Goal: Information Seeking & Learning: Find specific fact

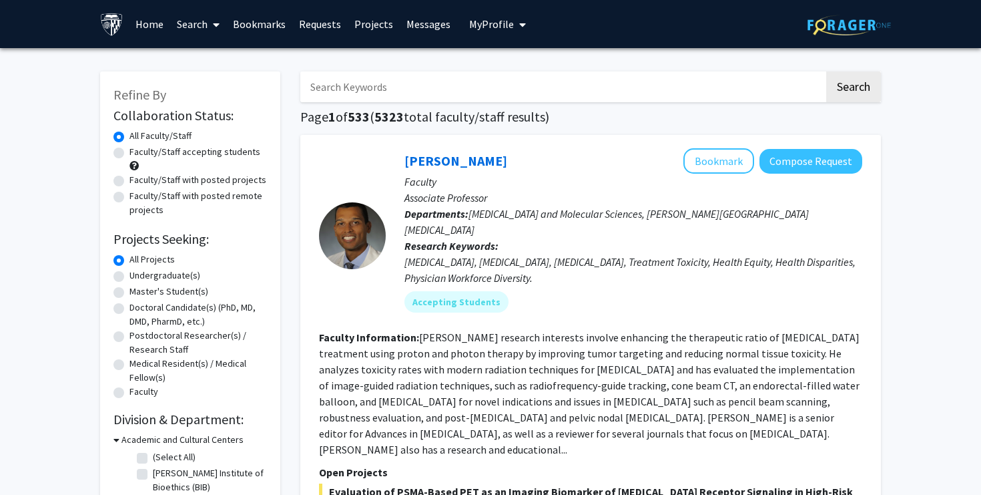
click at [367, 87] on input "Search Keywords" at bounding box center [562, 86] width 524 height 31
click at [827, 71] on button "Search" at bounding box center [854, 86] width 55 height 31
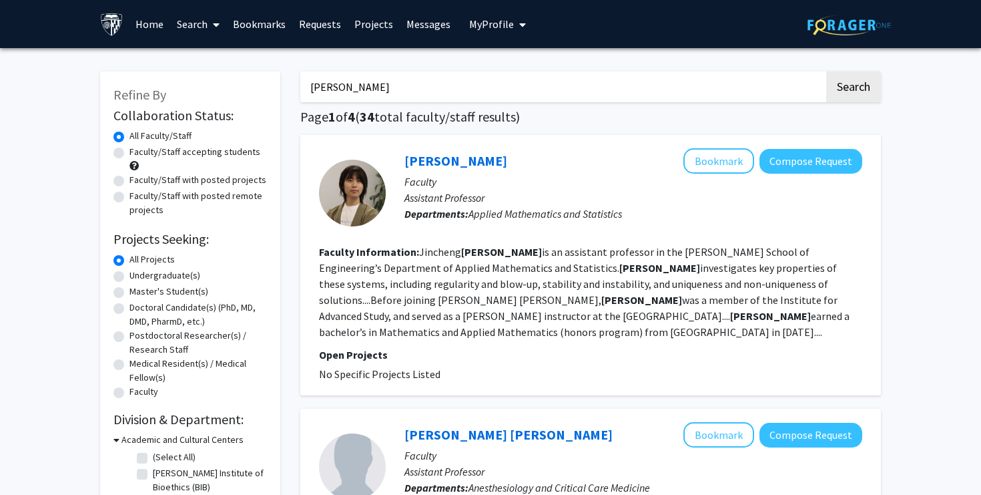
click at [441, 78] on input "[PERSON_NAME]" at bounding box center [562, 86] width 524 height 31
click at [430, 81] on input "[PERSON_NAME]" at bounding box center [562, 86] width 524 height 31
click at [827, 71] on button "Search" at bounding box center [854, 86] width 55 height 31
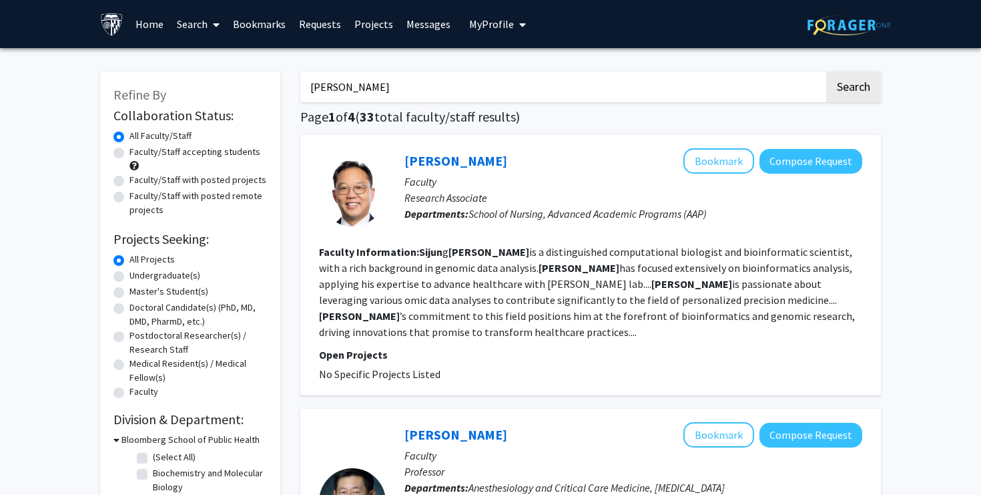
click at [321, 94] on input "[PERSON_NAME]" at bounding box center [562, 86] width 524 height 31
click at [321, 89] on input "[PERSON_NAME]" at bounding box center [562, 86] width 524 height 31
click at [827, 71] on button "Search" at bounding box center [854, 86] width 55 height 31
click at [535, 99] on input "[PERSON_NAME]" at bounding box center [562, 86] width 524 height 31
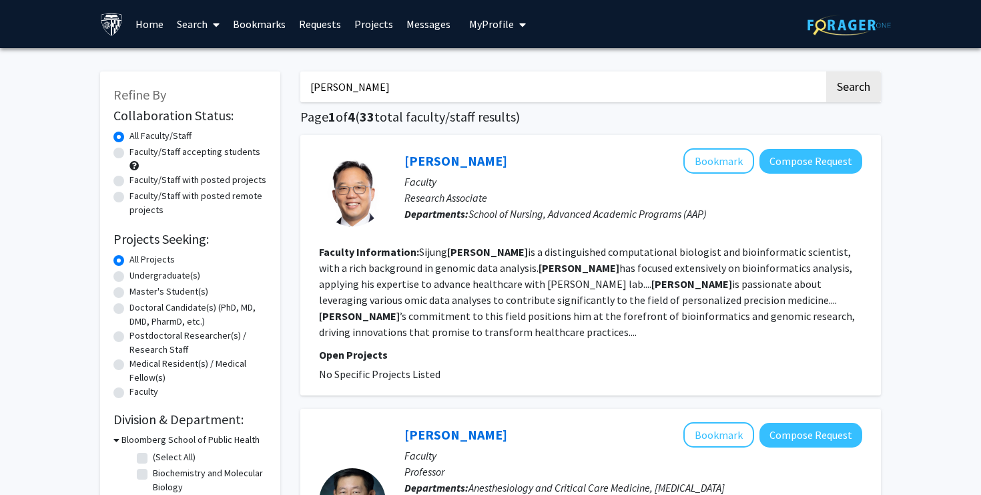
click at [535, 99] on input "[PERSON_NAME]" at bounding box center [562, 86] width 524 height 31
type input "bioinformatics"
click at [867, 90] on button "Search" at bounding box center [854, 86] width 55 height 31
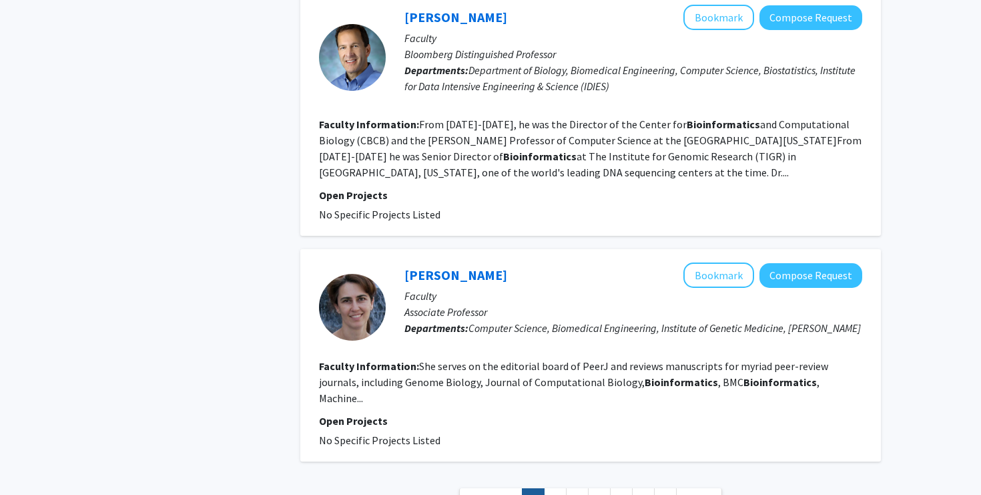
scroll to position [2106, 0]
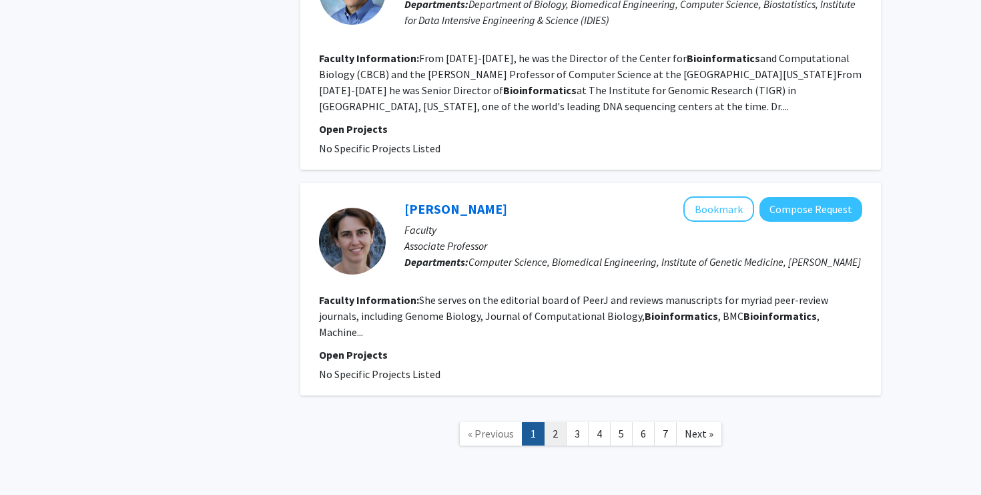
click at [555, 422] on link "2" at bounding box center [555, 433] width 23 height 23
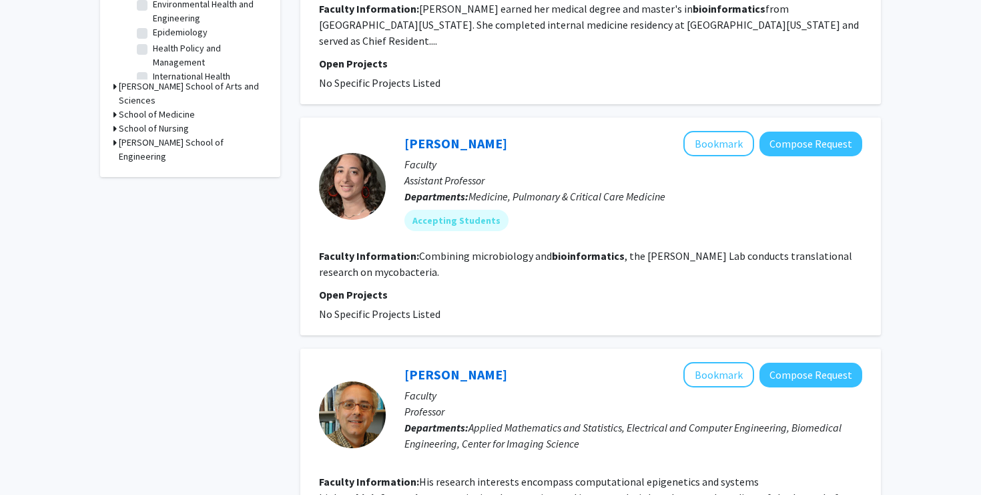
scroll to position [502, 0]
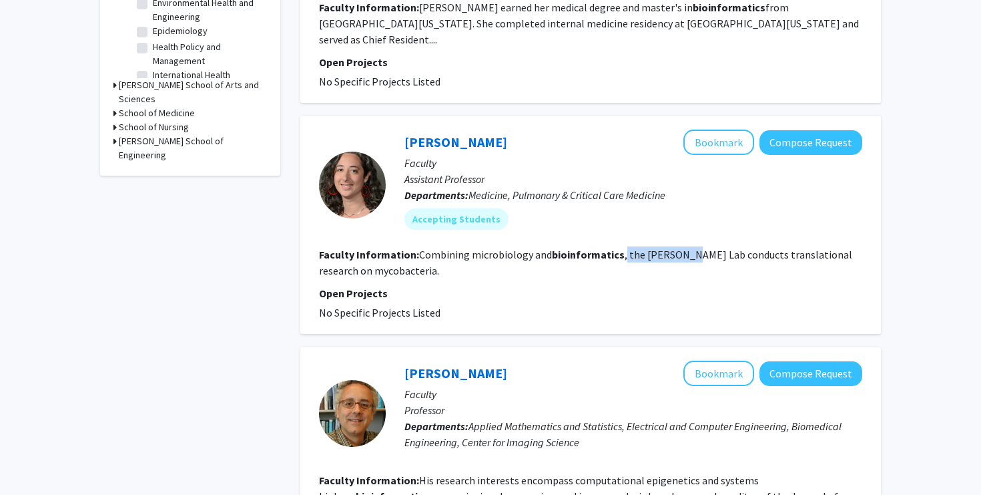
drag, startPoint x: 622, startPoint y: 238, endPoint x: 688, endPoint y: 239, distance: 65.4
click at [688, 248] on fg-read-more "Combining microbiology and bioinformatics , the [PERSON_NAME] Lab conducts tran…" at bounding box center [585, 262] width 533 height 29
copy fg-read-more "the [PERSON_NAME] Lab"
click at [401, 285] on p "Open Projects" at bounding box center [590, 293] width 543 height 16
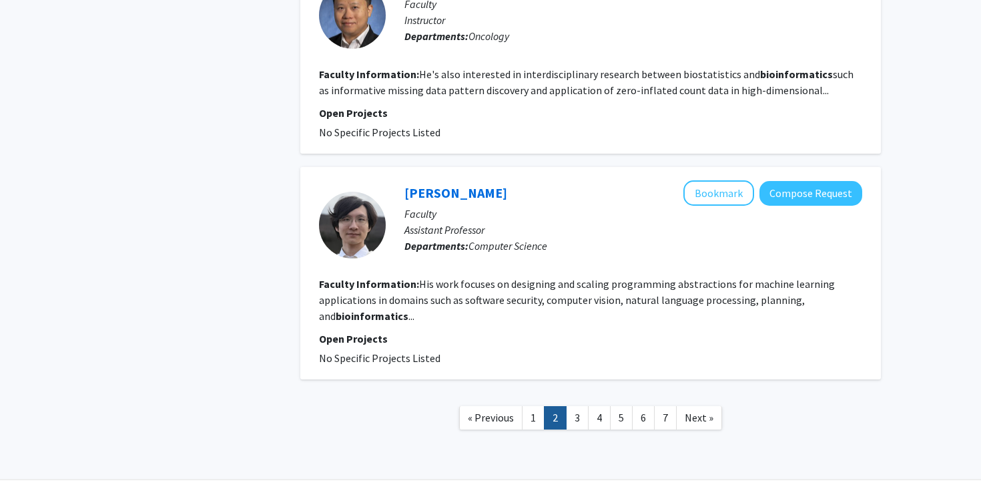
scroll to position [0, 0]
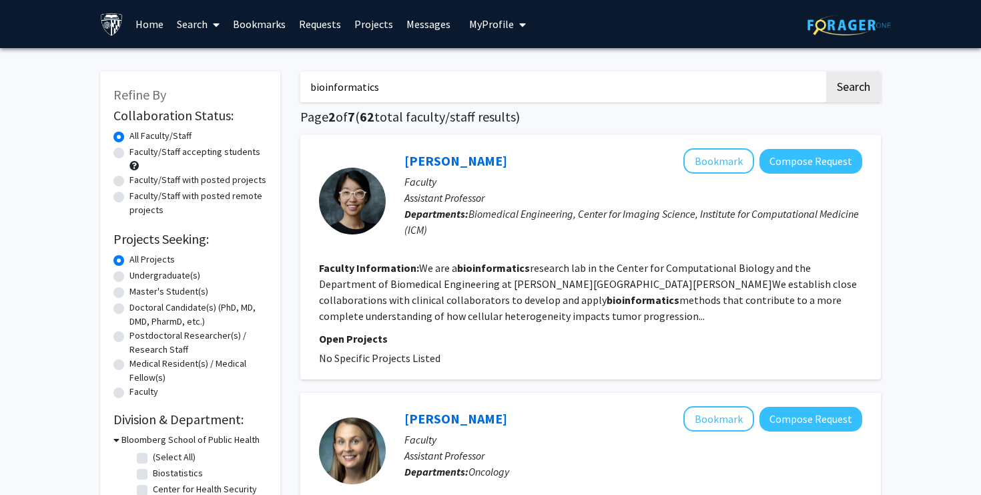
click at [191, 180] on label "Faculty/Staff with posted projects" at bounding box center [198, 180] width 137 height 14
click at [138, 180] on input "Faculty/Staff with posted projects" at bounding box center [134, 177] width 9 height 9
radio input "true"
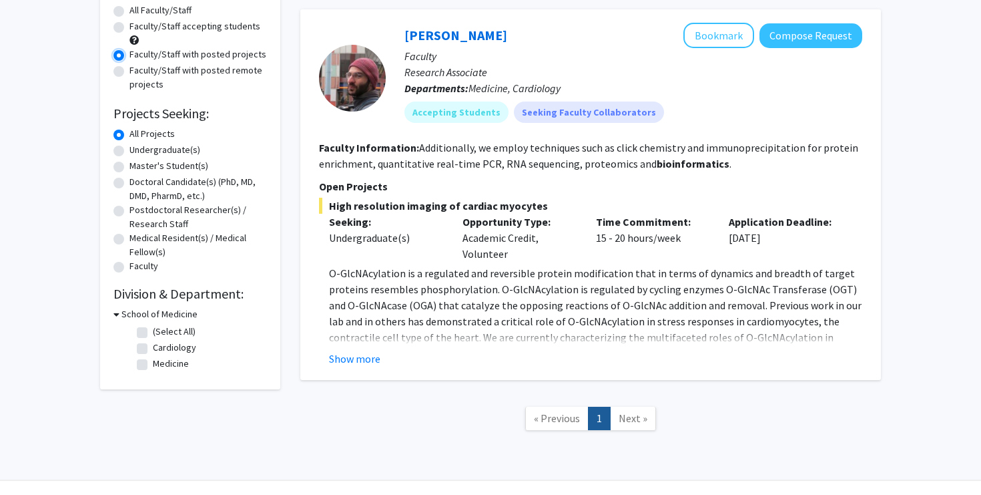
scroll to position [142, 0]
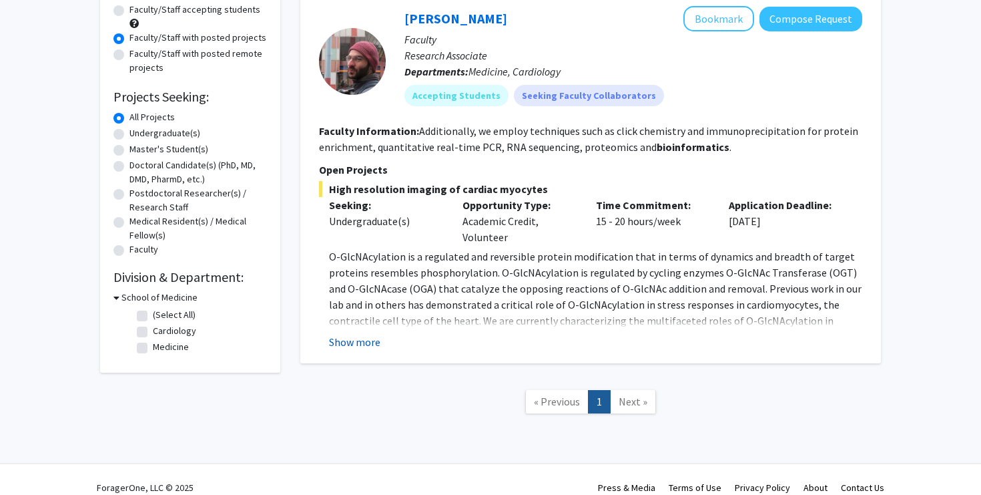
click at [364, 342] on button "Show more" at bounding box center [354, 342] width 51 height 16
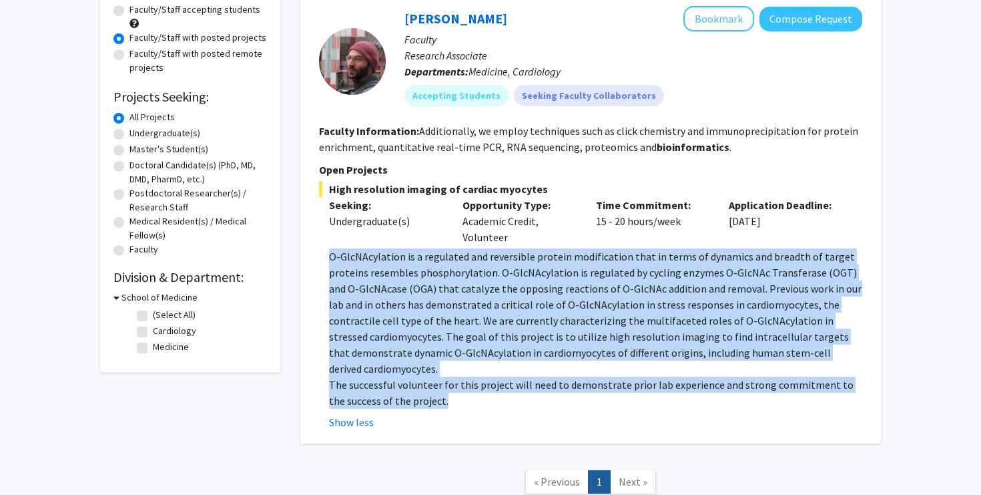
drag, startPoint x: 439, startPoint y: 392, endPoint x: 305, endPoint y: 261, distance: 187.4
click at [305, 261] on div "[PERSON_NAME] Bookmark Compose Request Faculty Research Associate Departments: …" at bounding box center [590, 218] width 581 height 451
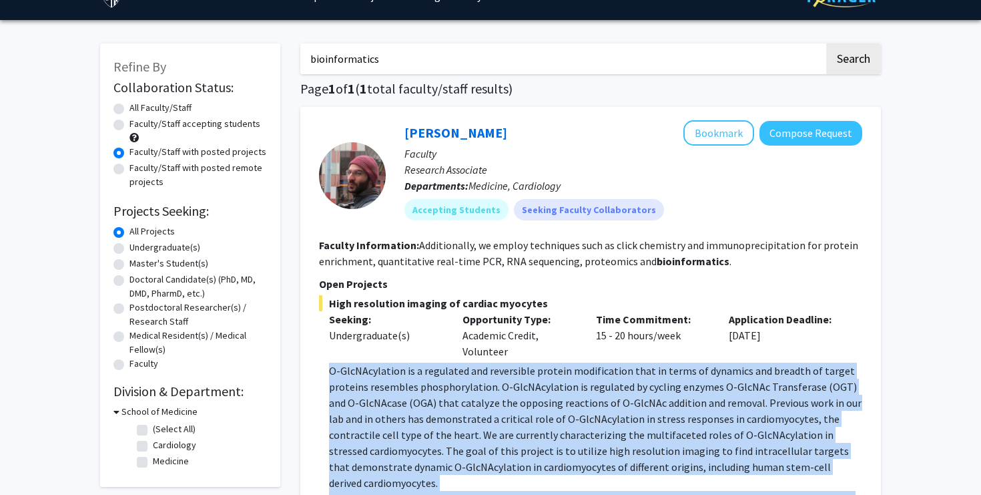
scroll to position [0, 0]
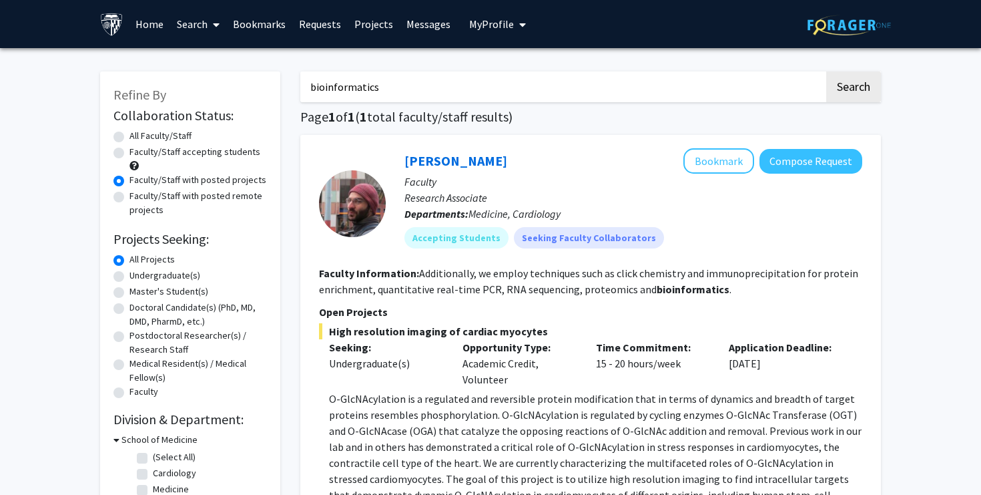
click at [130, 151] on label "Faculty/Staff accepting students" at bounding box center [195, 152] width 131 height 14
click at [130, 151] on input "Faculty/Staff accepting students" at bounding box center [134, 149] width 9 height 9
radio input "true"
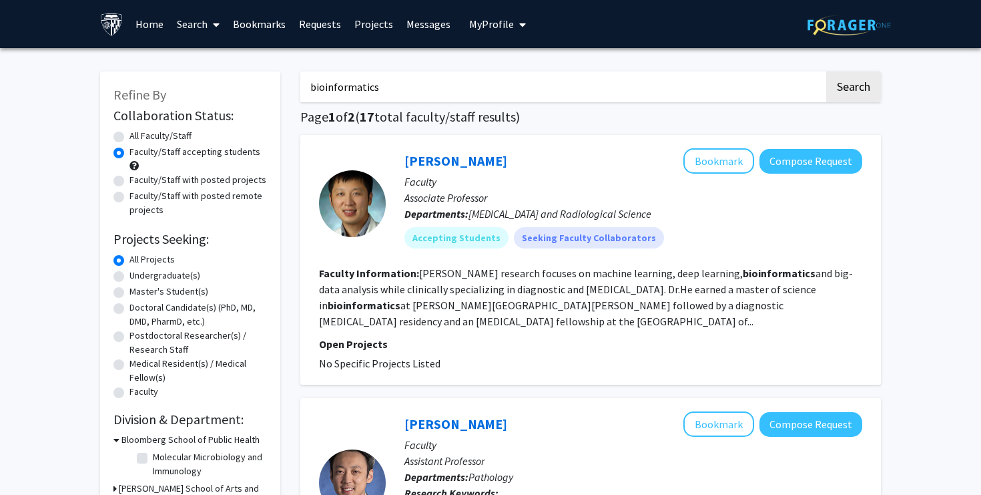
drag, startPoint x: 411, startPoint y: 79, endPoint x: 198, endPoint y: 79, distance: 212.3
click at [359, 85] on input "bioinformatics" at bounding box center [562, 86] width 524 height 31
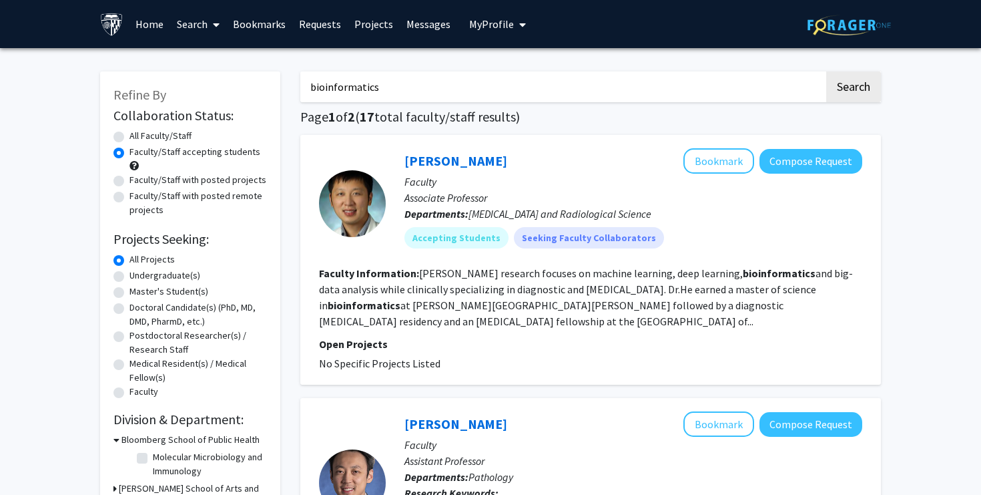
paste input "[PERSON_NAME]"
type input "[PERSON_NAME]"
click at [827, 71] on button "Search" at bounding box center [854, 86] width 55 height 31
radio input "true"
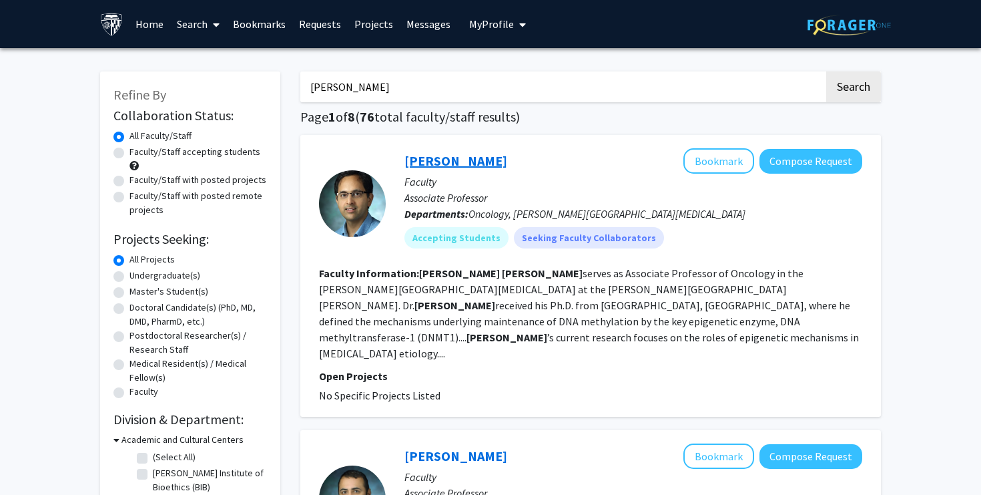
click at [439, 160] on link "[PERSON_NAME]" at bounding box center [456, 160] width 103 height 17
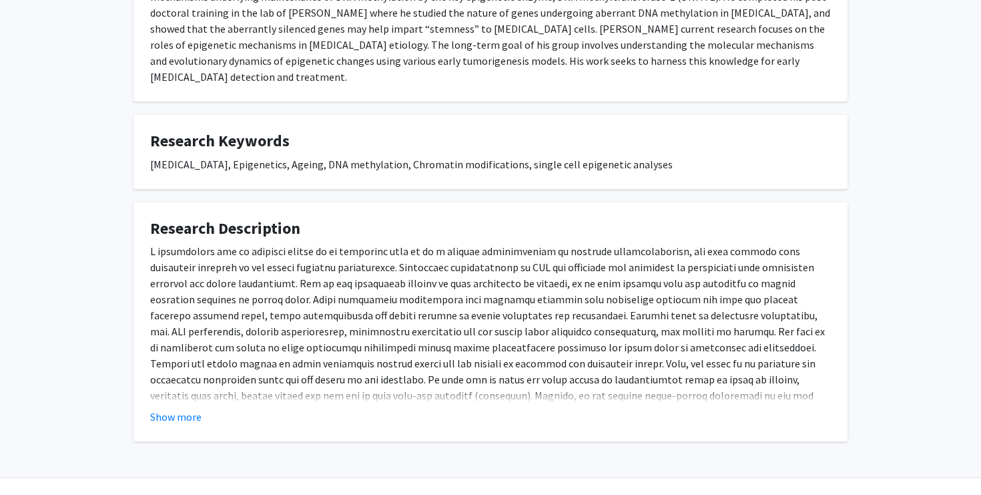
scroll to position [330, 0]
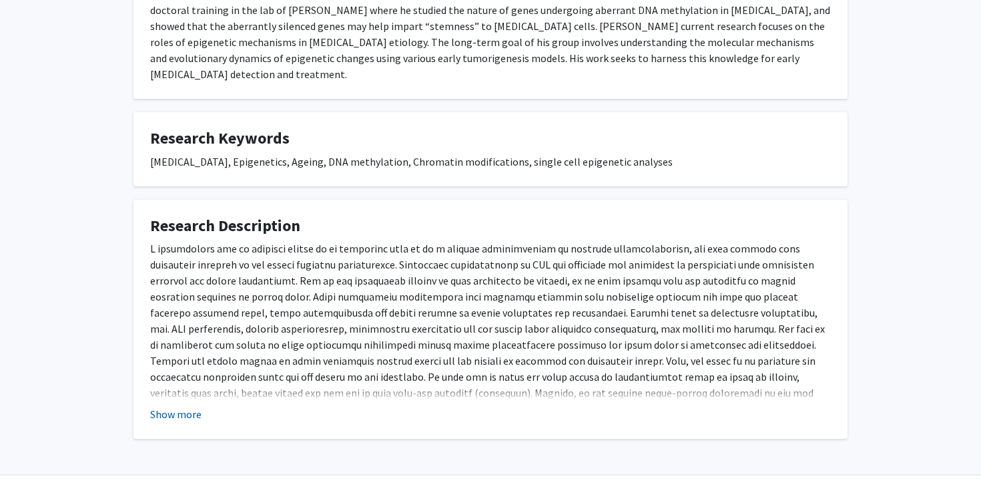
click at [170, 406] on button "Show more" at bounding box center [175, 414] width 51 height 16
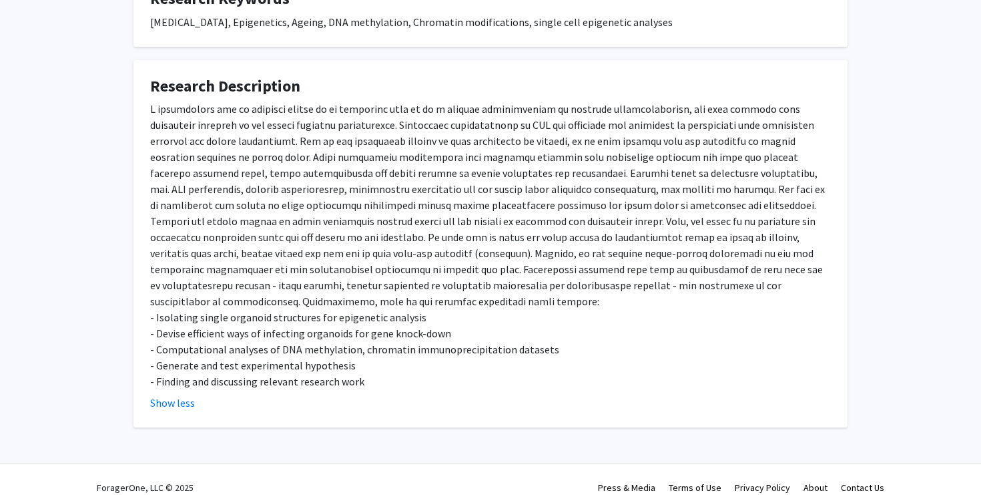
scroll to position [0, 0]
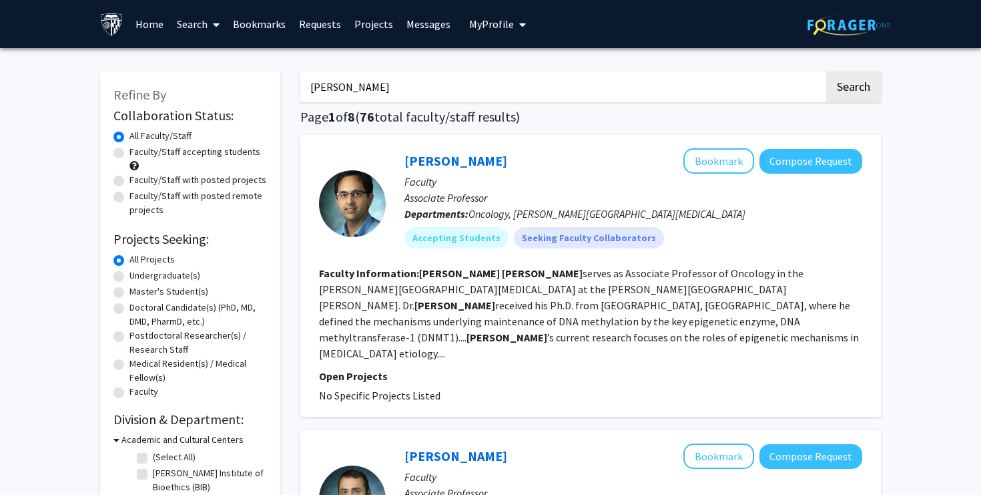
drag, startPoint x: 418, startPoint y: 87, endPoint x: 210, endPoint y: 100, distance: 208.7
drag, startPoint x: 411, startPoint y: 91, endPoint x: 168, endPoint y: 91, distance: 243.7
click at [827, 71] on button "Search" at bounding box center [854, 86] width 55 height 31
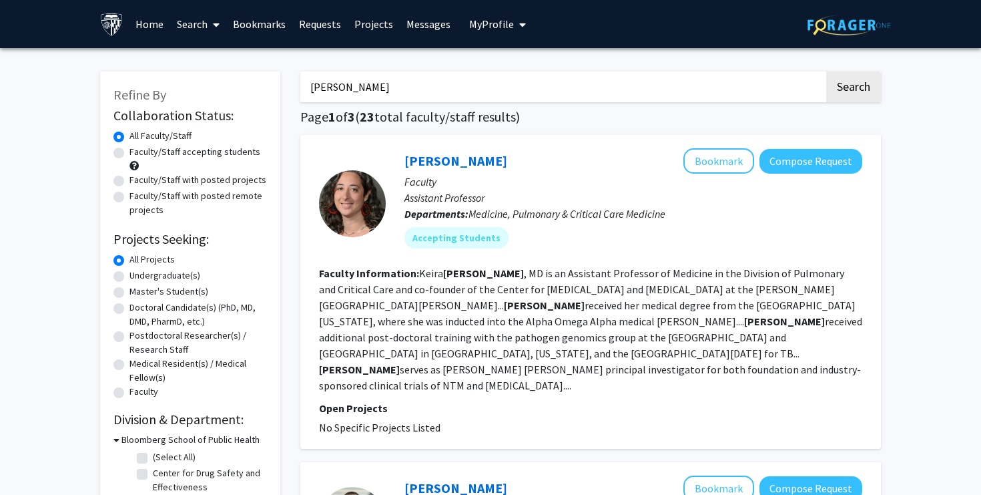
drag, startPoint x: 419, startPoint y: 85, endPoint x: 220, endPoint y: 85, distance: 199.6
type input "hari"
click at [827, 71] on button "Search" at bounding box center [854, 86] width 55 height 31
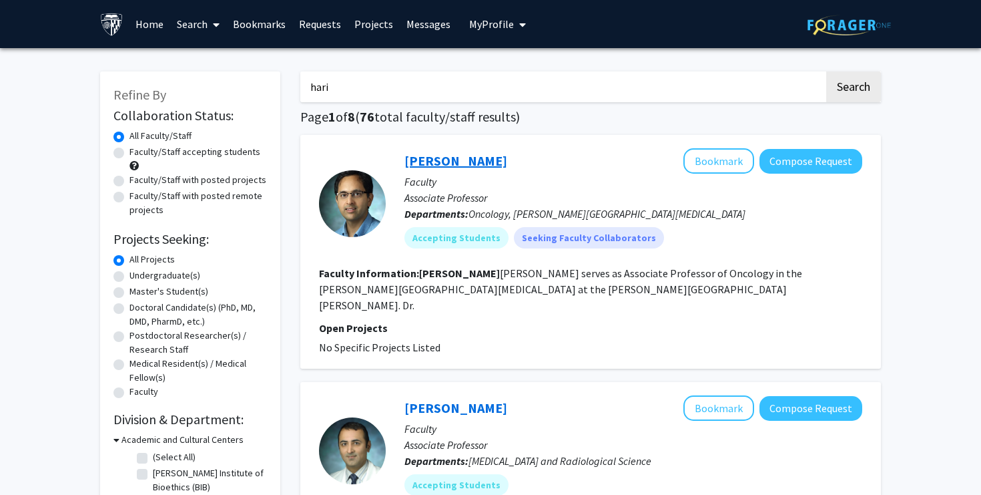
click at [461, 159] on link "[PERSON_NAME]" at bounding box center [456, 160] width 103 height 17
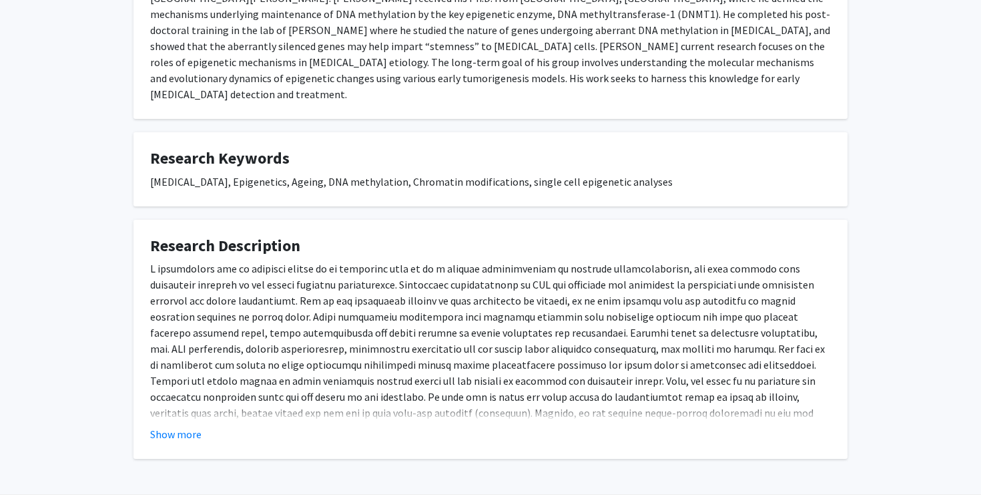
scroll to position [341, 0]
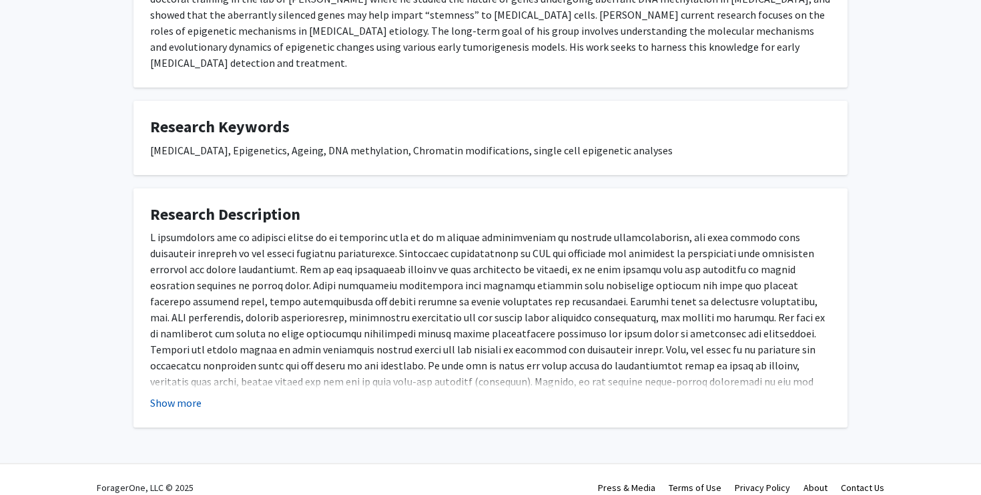
click at [188, 395] on button "Show more" at bounding box center [175, 403] width 51 height 16
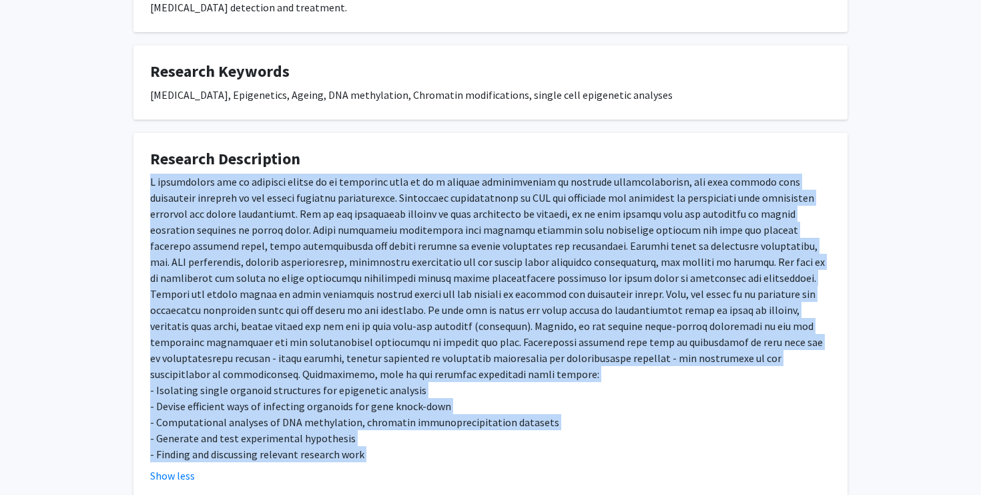
scroll to position [469, 0]
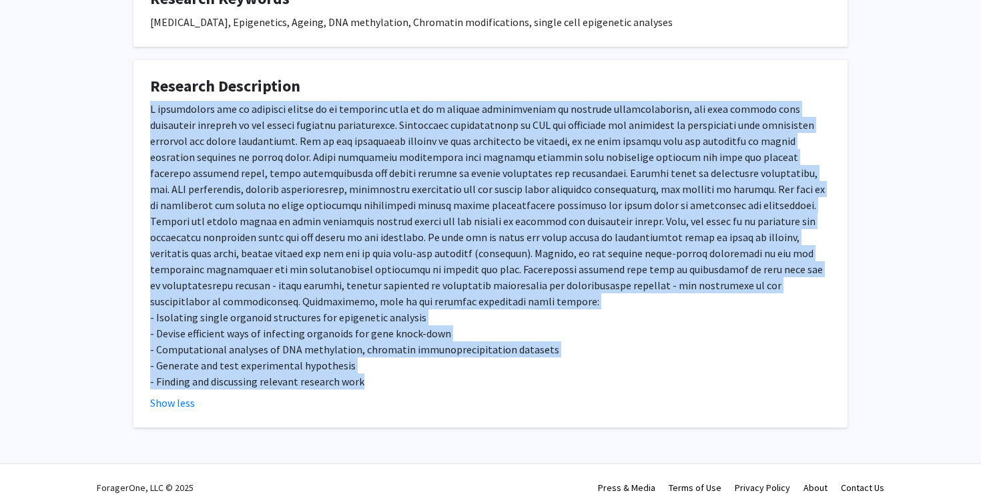
drag, startPoint x: 146, startPoint y: 252, endPoint x: 367, endPoint y: 367, distance: 248.7
click at [367, 367] on fg-card "Research Description - Isolating single organoid structures for epigenetic anal…" at bounding box center [491, 244] width 714 height 368
copy div "A fundamental way to approach [MEDICAL_DATA] is to recognize that it is a disea…"
click at [398, 286] on div "- Isolating single organoid structures for epigenetic analysis - Devise efficie…" at bounding box center [490, 245] width 681 height 288
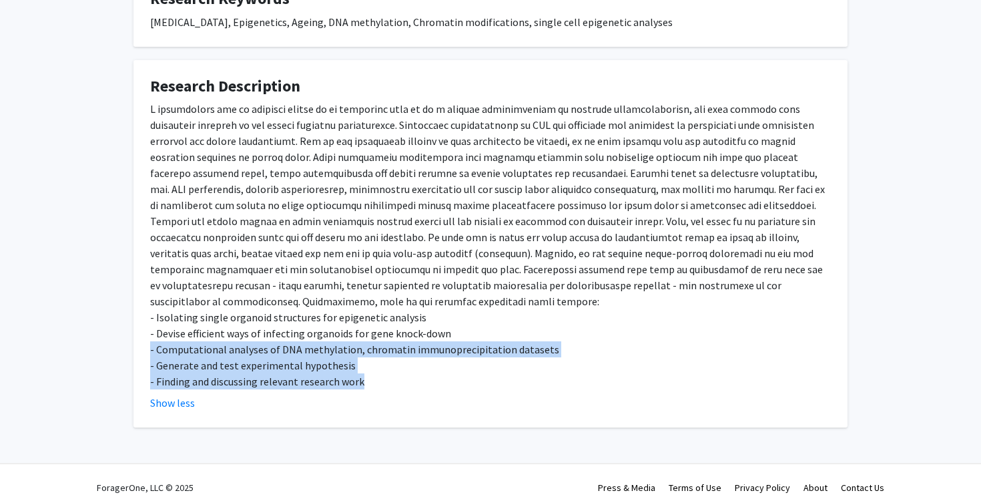
drag, startPoint x: 378, startPoint y: 359, endPoint x: 146, endPoint y: 327, distance: 233.9
click at [146, 327] on fg-card "Research Description - Isolating single organoid structures for epigenetic anal…" at bounding box center [491, 244] width 714 height 368
copy div "- Computational analyses of DNA methylation, chromatin immunoprecipitation data…"
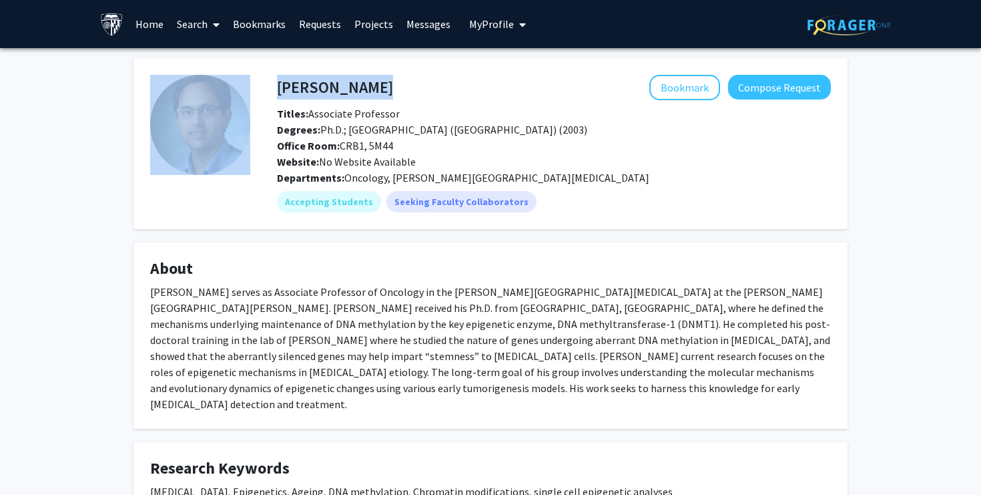
drag, startPoint x: 379, startPoint y: 87, endPoint x: 239, endPoint y: 87, distance: 140.2
click at [239, 87] on fg-card-body "[PERSON_NAME] Bookmark Compose Request Titles: Associate Professor Degrees: Ph.…" at bounding box center [490, 144] width 681 height 138
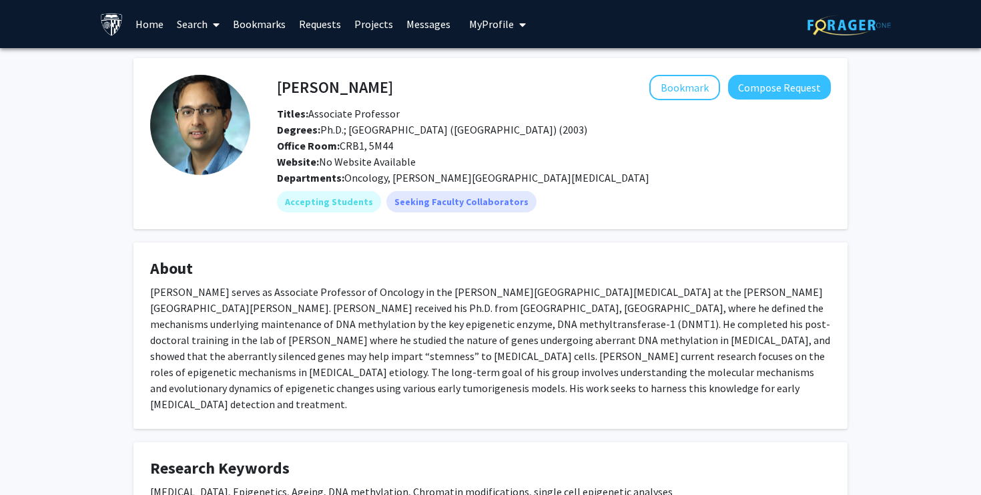
click at [296, 85] on h4 "[PERSON_NAME]" at bounding box center [335, 87] width 116 height 25
drag, startPoint x: 280, startPoint y: 86, endPoint x: 395, endPoint y: 86, distance: 114.8
click at [395, 86] on div "[PERSON_NAME] Bookmark Compose Request" at bounding box center [554, 87] width 574 height 25
copy h4 "[PERSON_NAME]"
